Goal: Information Seeking & Learning: Understand process/instructions

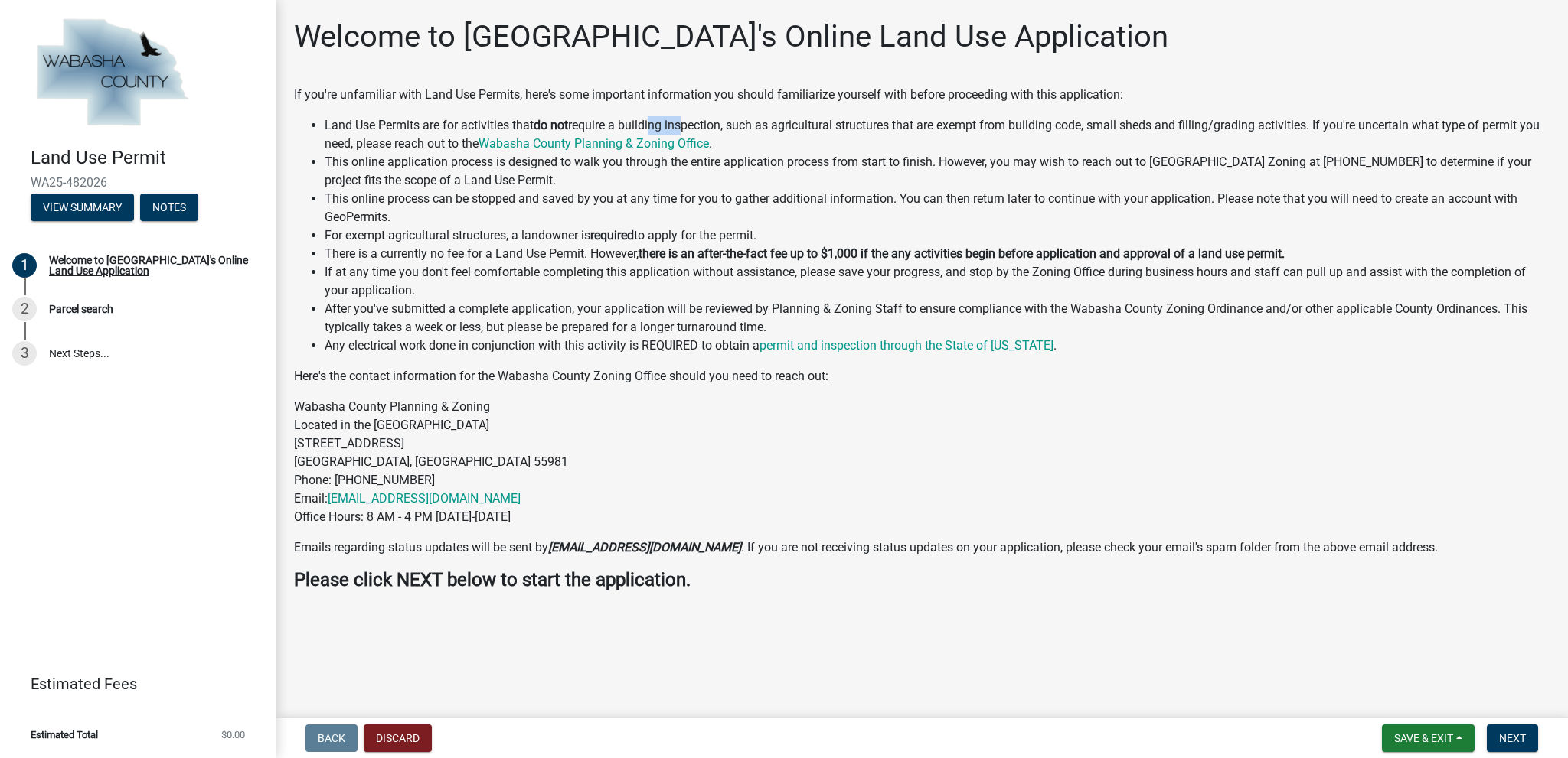
drag, startPoint x: 650, startPoint y: 119, endPoint x: 683, endPoint y: 122, distance: 33.1
click at [683, 122] on li "Land Use Permits are for activities that do not require a building inspection, …" at bounding box center [937, 134] width 1225 height 37
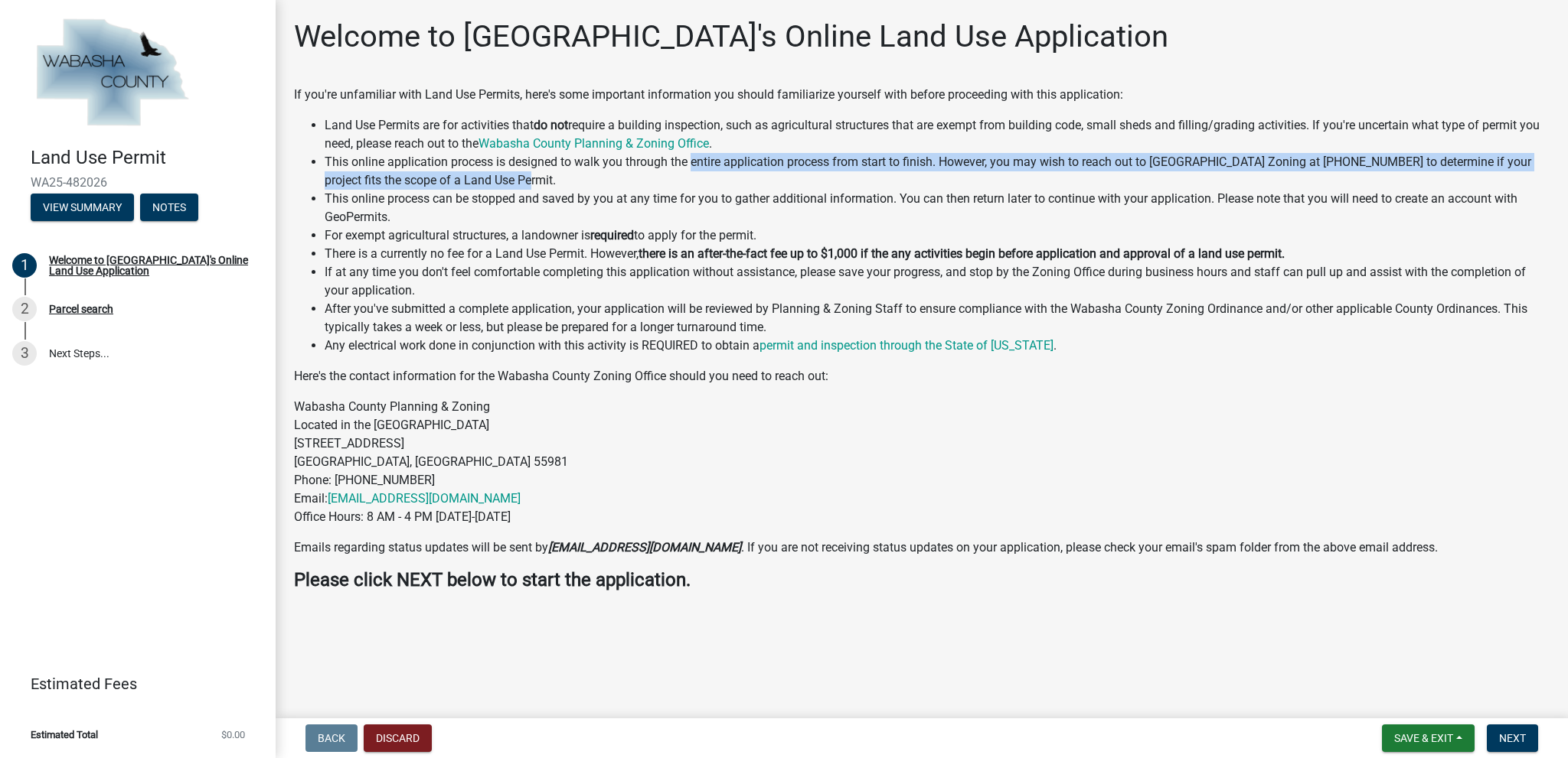
drag, startPoint x: 693, startPoint y: 161, endPoint x: 723, endPoint y: 178, distance: 34.5
click at [723, 178] on li "This online application process is designed to walk you through the entire appl…" at bounding box center [937, 171] width 1225 height 37
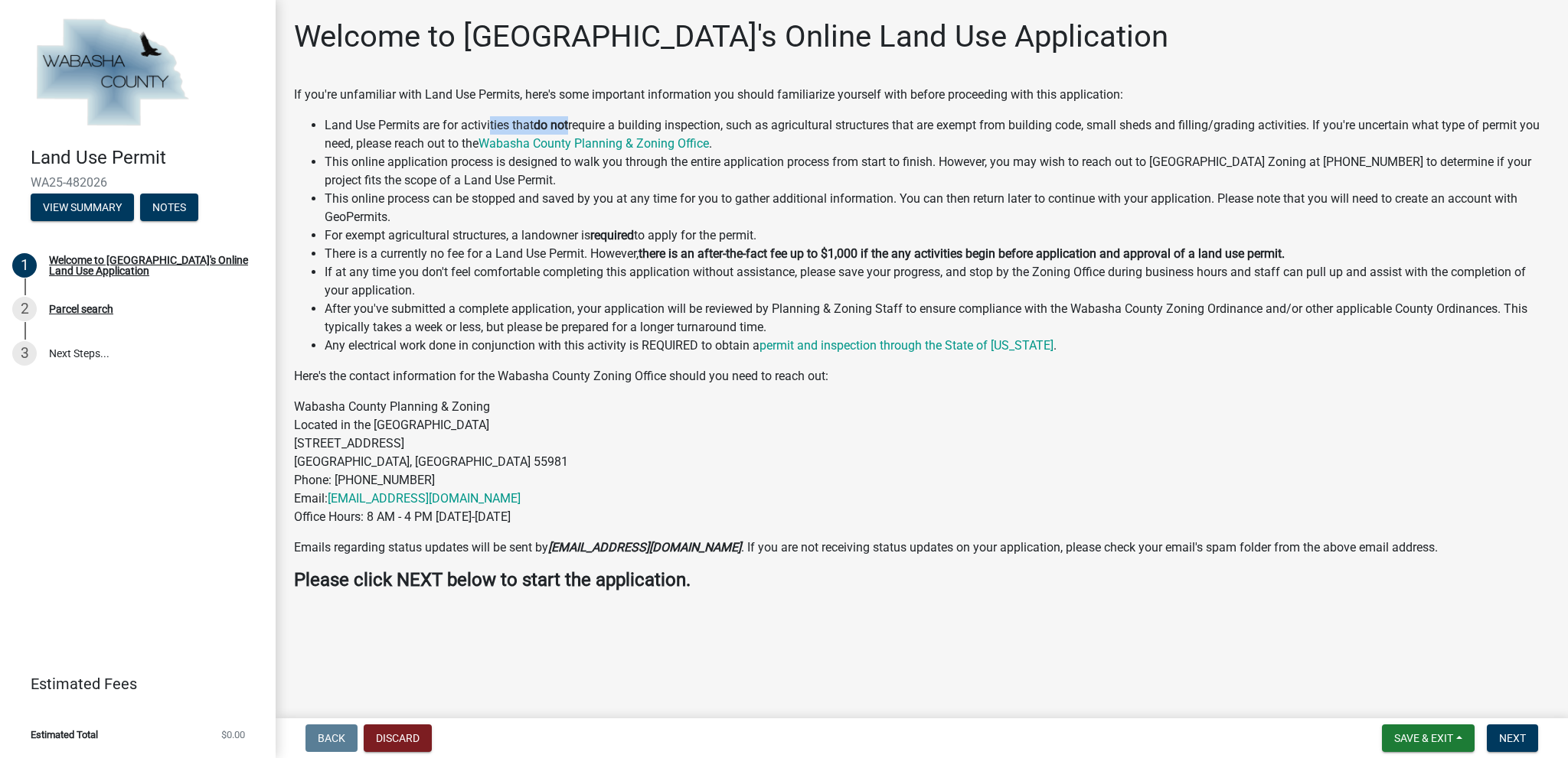
drag, startPoint x: 519, startPoint y: 117, endPoint x: 574, endPoint y: 125, distance: 55.6
click at [574, 125] on li "Land Use Permits are for activities that do not require a building inspection, …" at bounding box center [937, 134] width 1225 height 37
click at [744, 134] on li "Land Use Permits are for activities that do not require a building inspection, …" at bounding box center [937, 134] width 1225 height 37
click at [721, 426] on p "Wabasha County Planning & Zoning Located in the [GEOGRAPHIC_DATA] [STREET_ADDRE…" at bounding box center [922, 462] width 1256 height 129
click at [755, 418] on p "Wabasha County Planning & Zoning Located in the [GEOGRAPHIC_DATA] [STREET_ADDRE…" at bounding box center [922, 462] width 1256 height 129
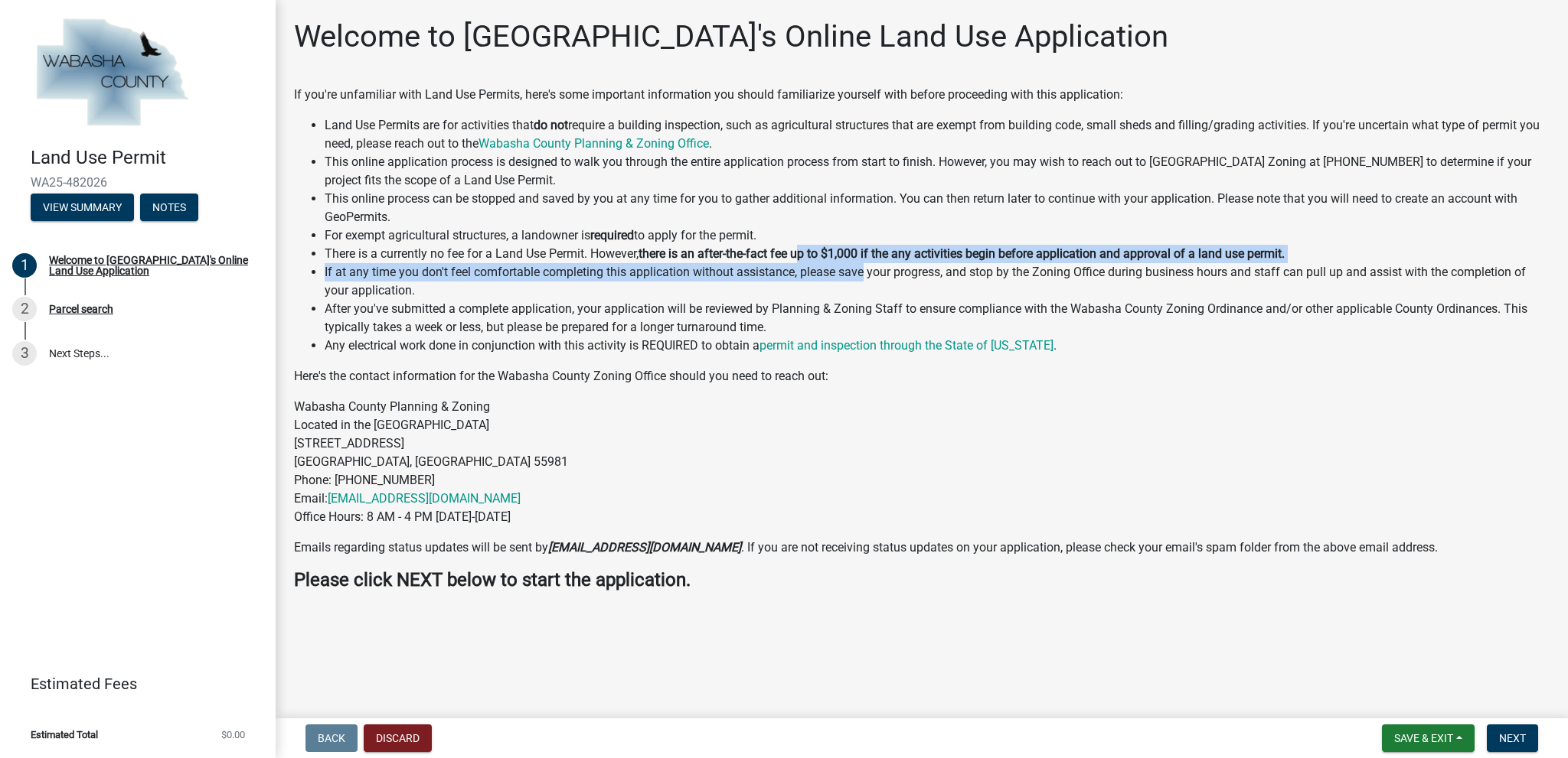
drag, startPoint x: 866, startPoint y: 279, endPoint x: 809, endPoint y: 259, distance: 60.4
click at [809, 259] on ul "Land Use Permits are for activities that do not require a building inspection, …" at bounding box center [922, 236] width 1256 height 239
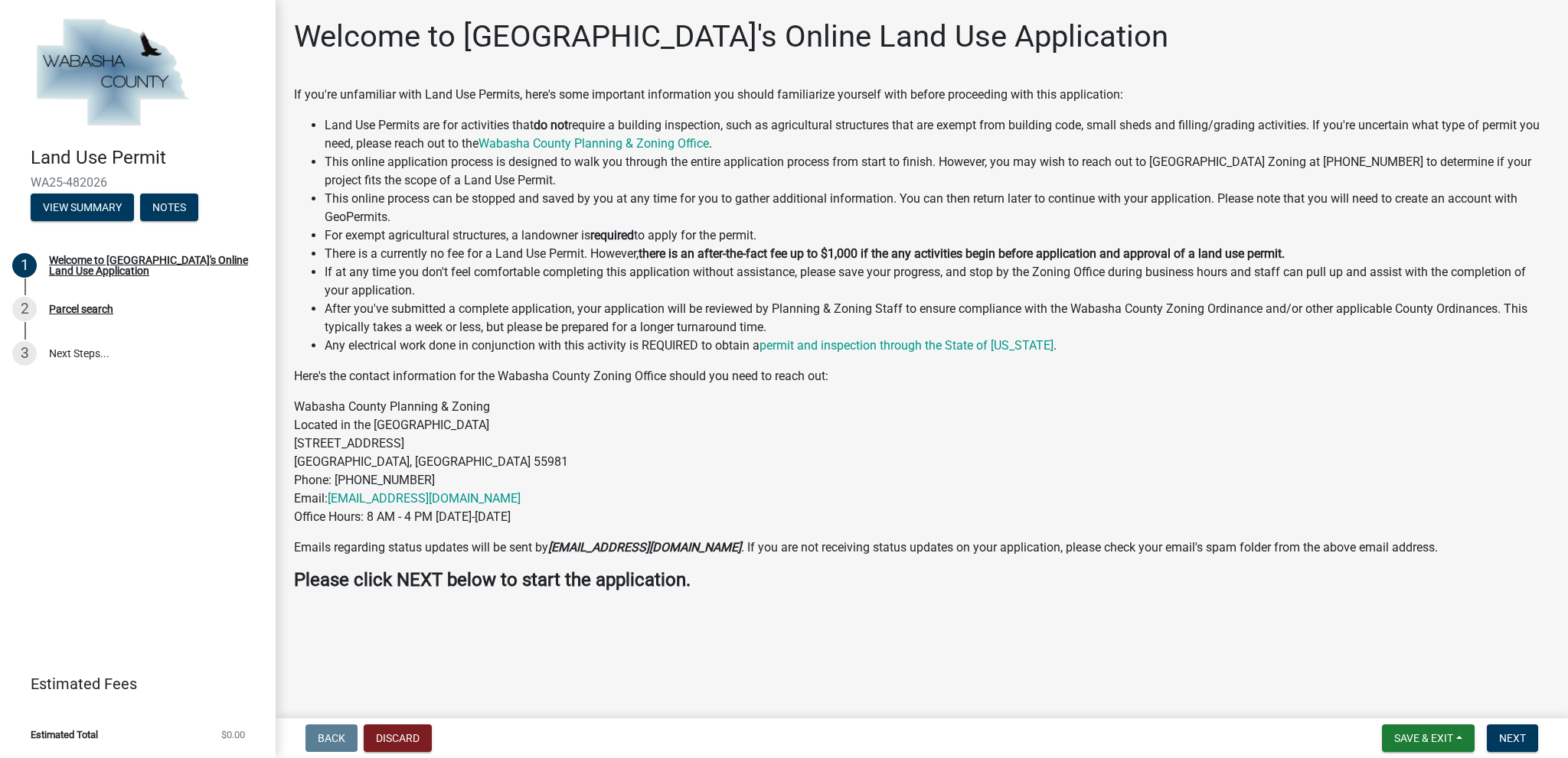
click at [955, 283] on li "If at any time you don't feel comfortable completing this application without a…" at bounding box center [937, 282] width 1225 height 37
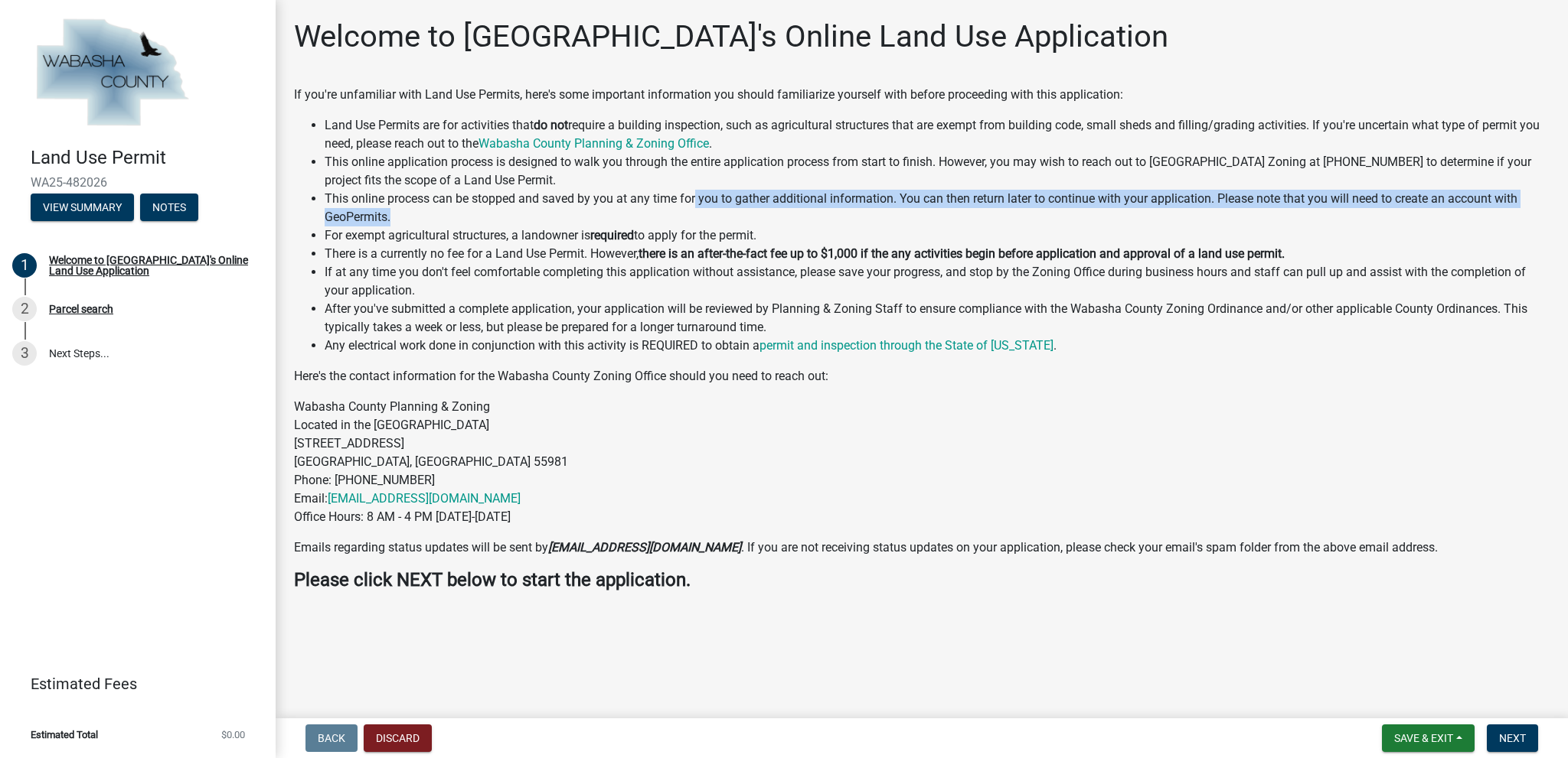
drag, startPoint x: 716, startPoint y: 206, endPoint x: 786, endPoint y: 220, distance: 71.4
click at [782, 220] on li "This online process can be stopped and saved by you at any time for you to gath…" at bounding box center [937, 208] width 1225 height 37
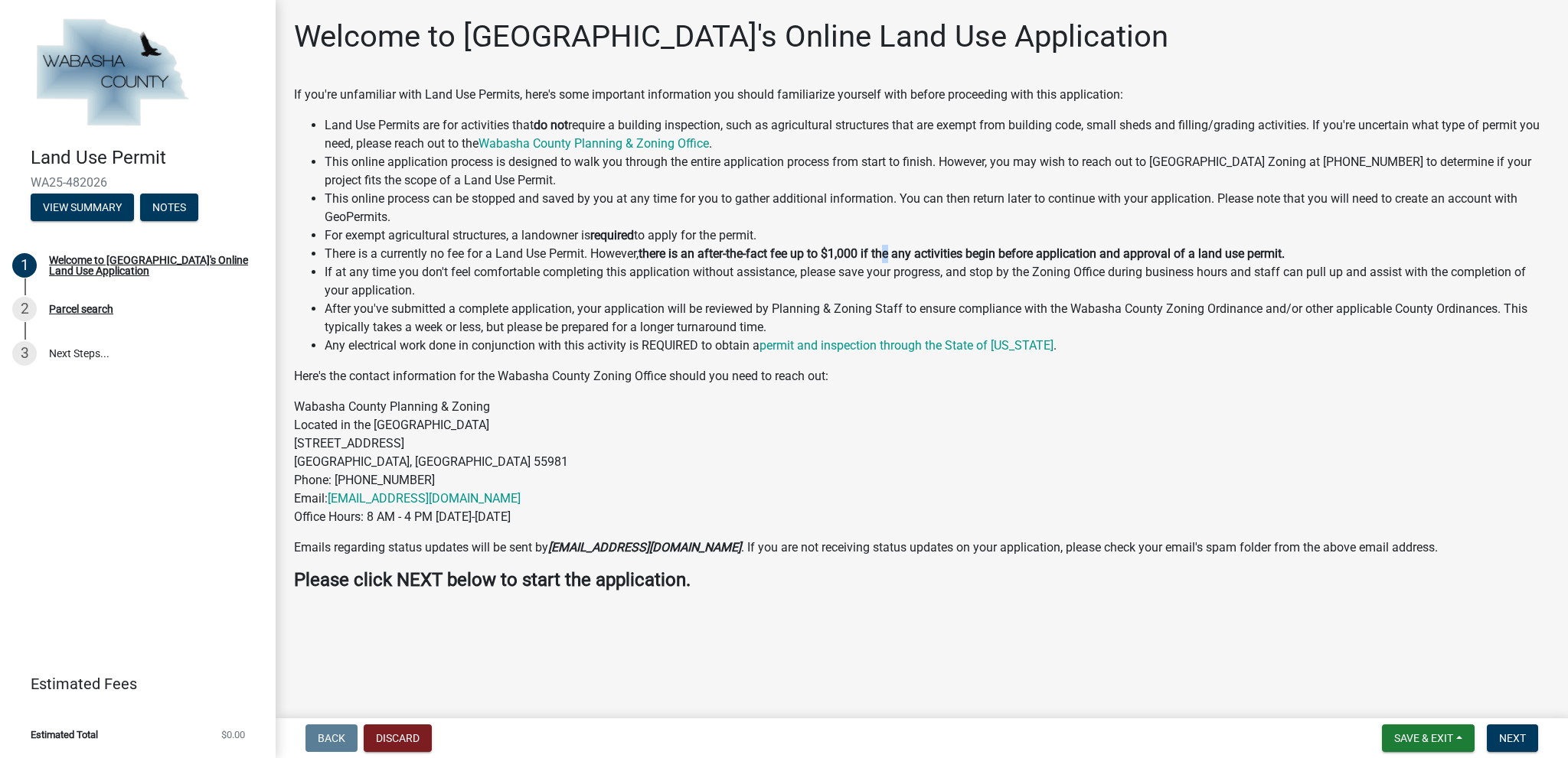
click at [894, 247] on strong "there is an after-the-fact fee up to $1,000 if the any activities begin before …" at bounding box center [962, 254] width 646 height 15
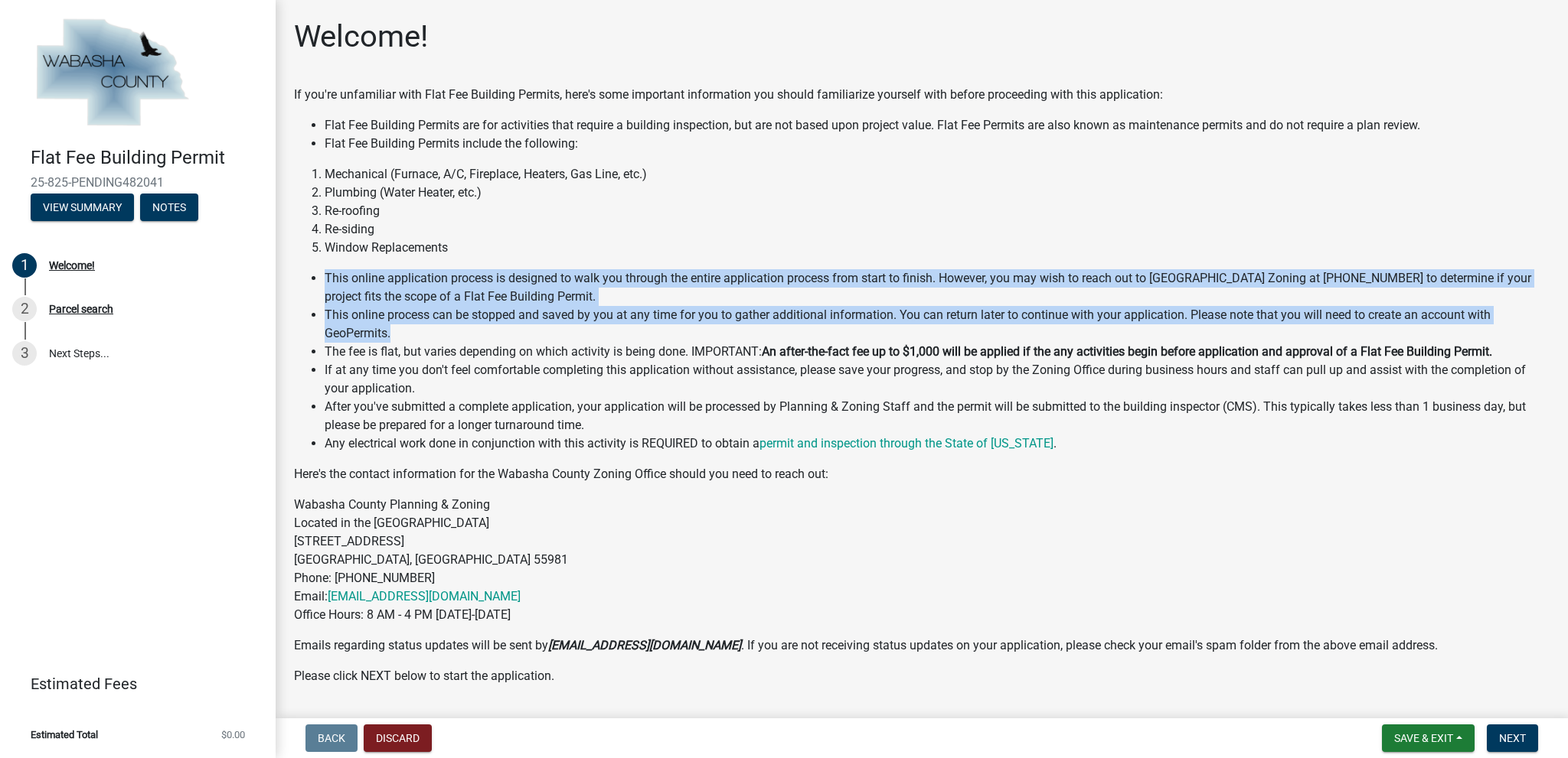
drag, startPoint x: 597, startPoint y: 337, endPoint x: 528, endPoint y: 254, distance: 107.9
click at [528, 254] on div "If you're unfamiliar with Flat Fee Building Permits, here's some important info…" at bounding box center [922, 416] width 1256 height 661
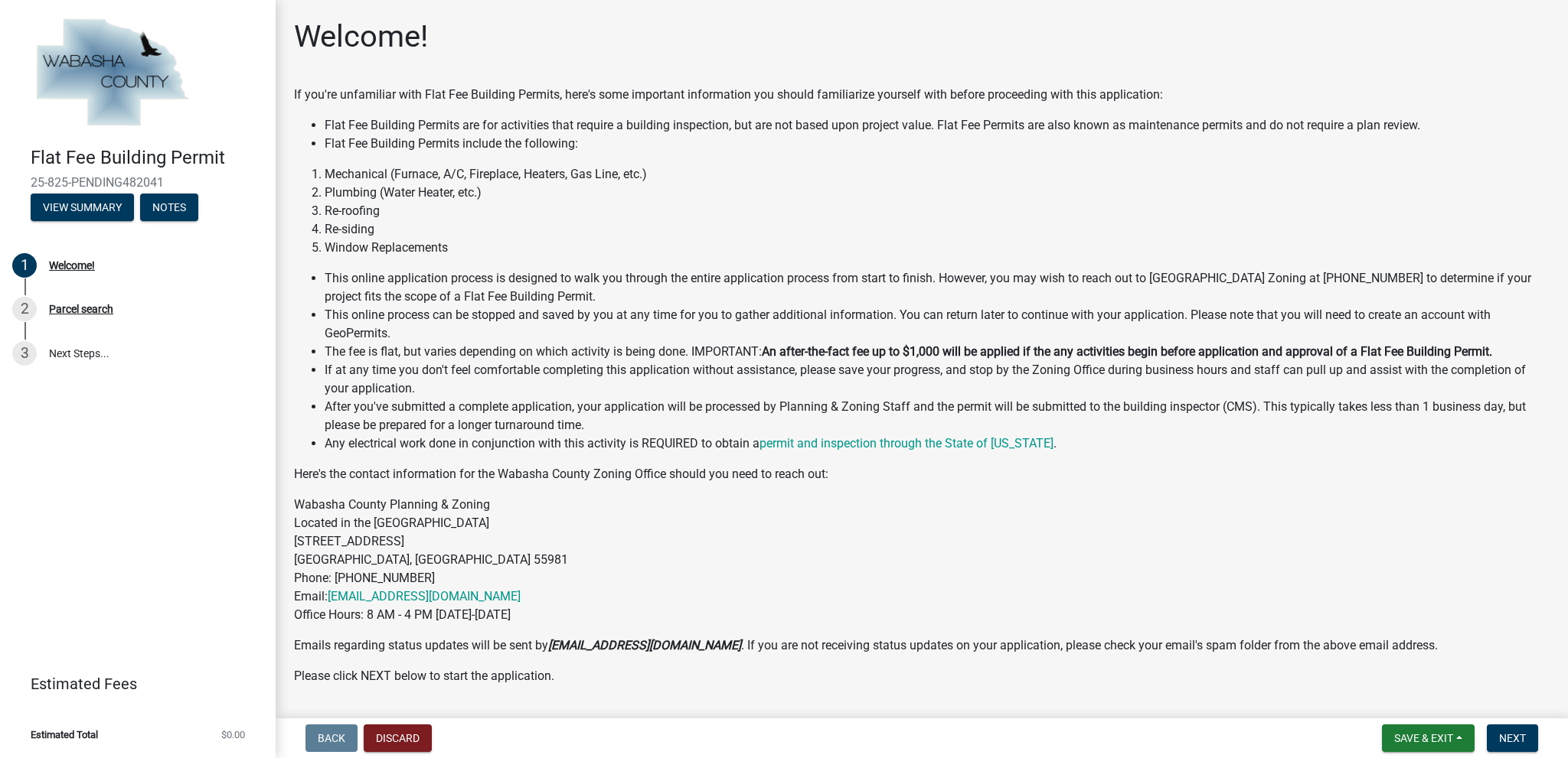
click at [735, 517] on p "Wabasha County Planning & Zoning Located in the [GEOGRAPHIC_DATA] [STREET_ADDRE…" at bounding box center [922, 560] width 1256 height 129
